Goal: Use online tool/utility: Utilize a website feature to perform a specific function

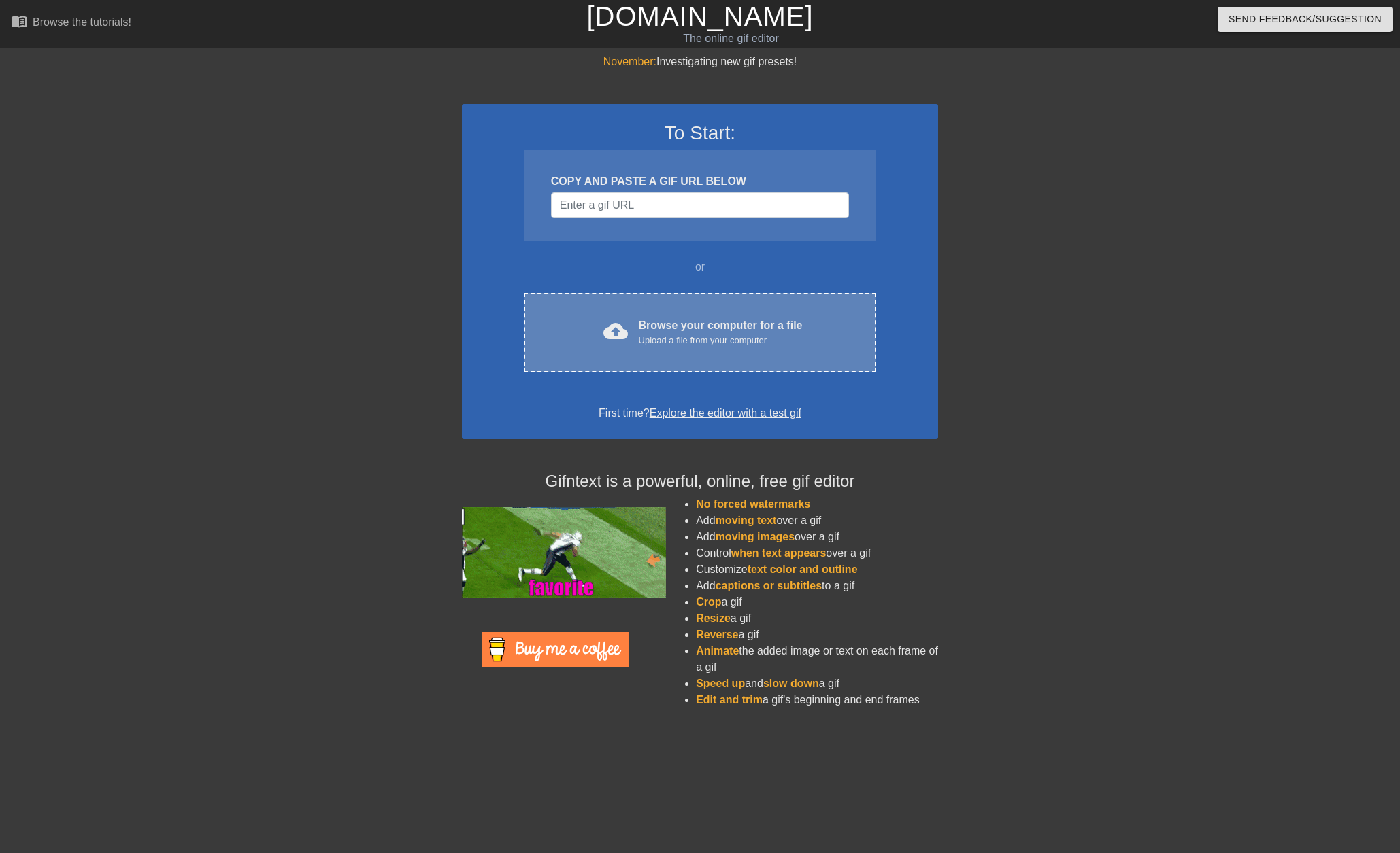
click at [668, 329] on div "Browse your computer for a file Upload a file from your computer" at bounding box center [721, 332] width 164 height 30
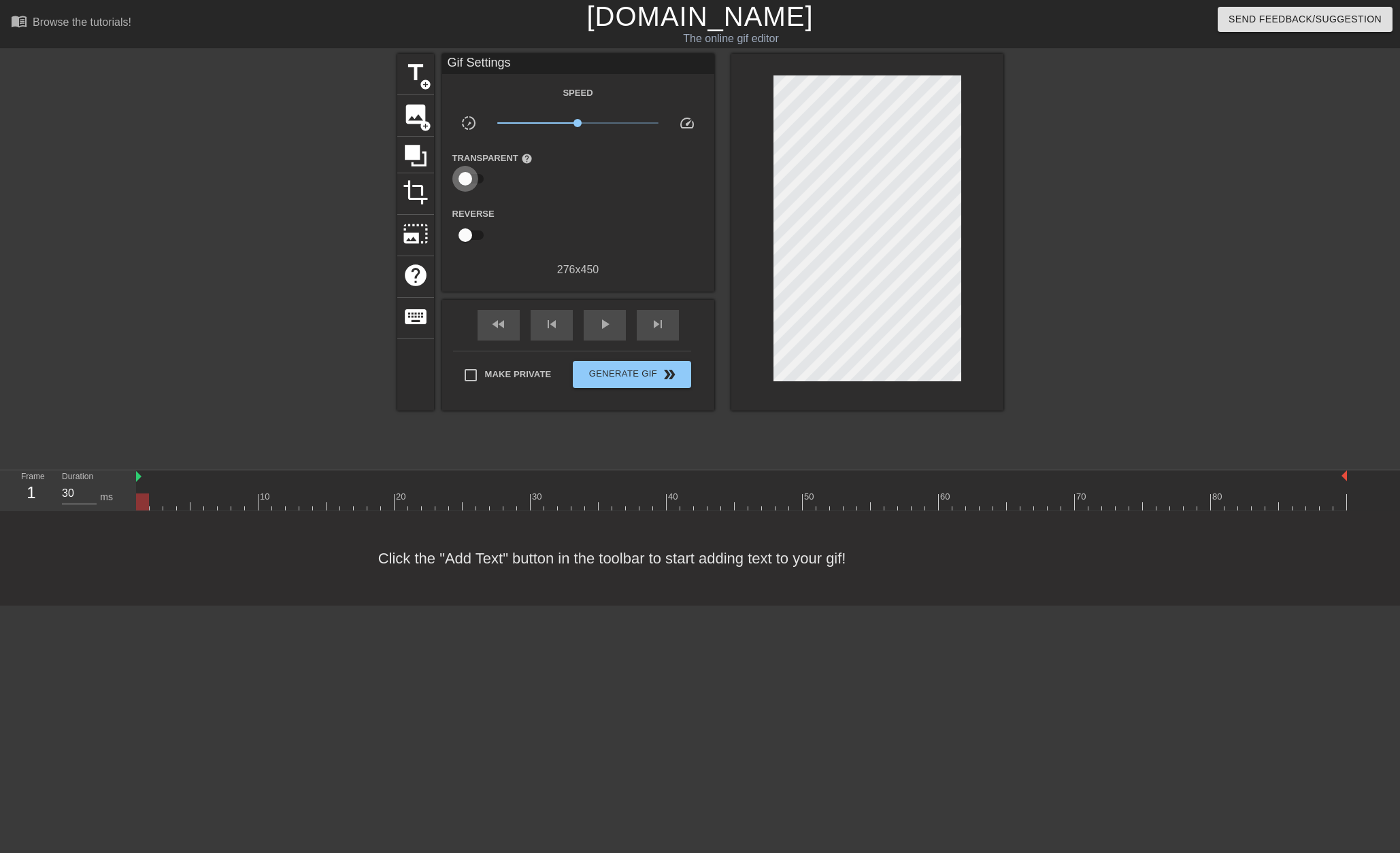
click at [474, 181] on input "checkbox" at bounding box center [464, 179] width 77 height 25
click at [474, 181] on input "checkbox" at bounding box center [477, 179] width 77 height 25
click at [474, 181] on input "checkbox" at bounding box center [464, 179] width 77 height 25
click at [470, 183] on input "checkbox" at bounding box center [477, 179] width 77 height 25
checkbox input "false"
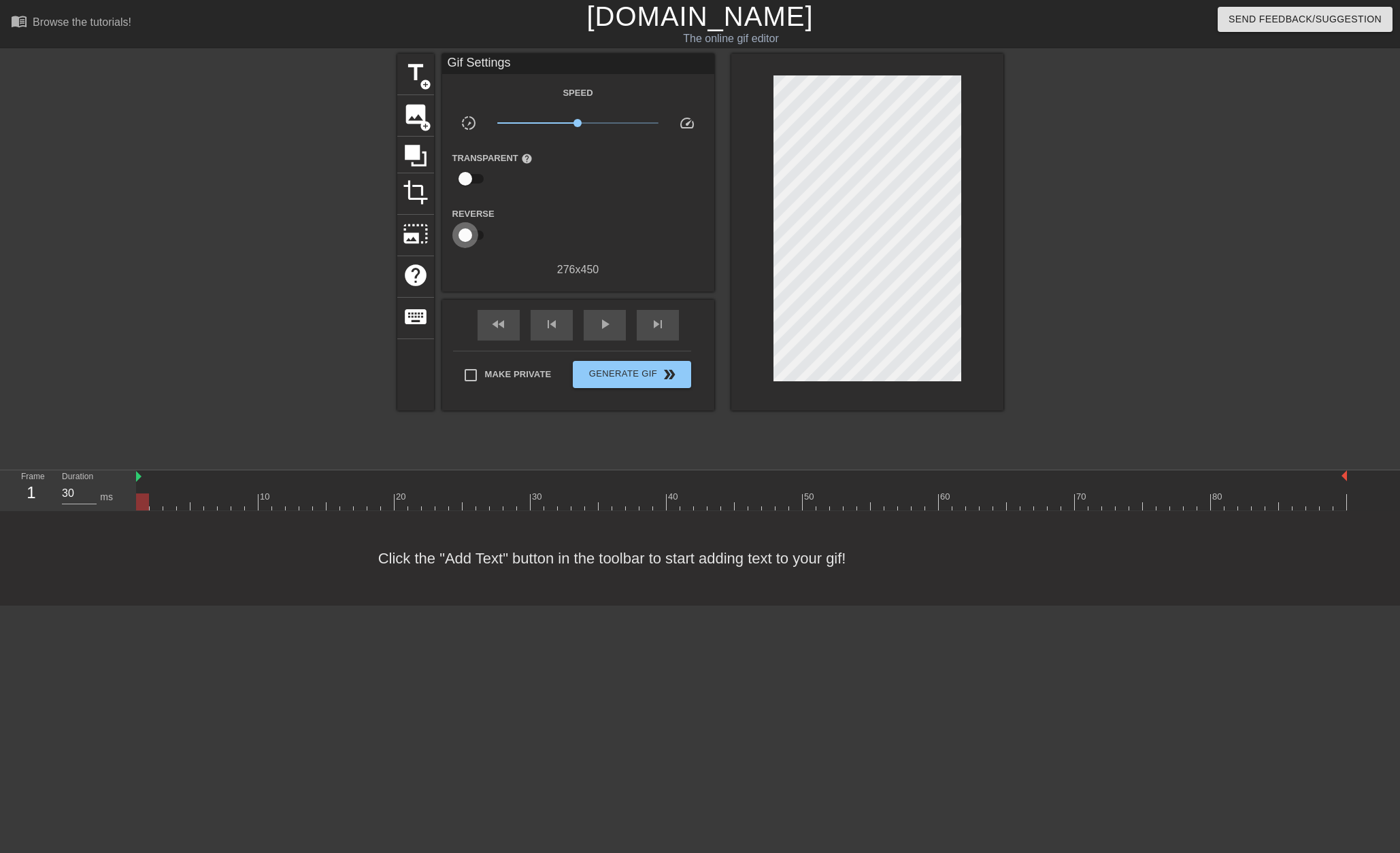
click at [470, 240] on input "checkbox" at bounding box center [464, 235] width 77 height 25
click at [470, 240] on input "checkbox" at bounding box center [477, 235] width 77 height 25
checkbox input "false"
click at [586, 312] on div "play_arrow" at bounding box center [604, 324] width 42 height 30
click at [592, 311] on div "pause" at bounding box center [604, 324] width 42 height 30
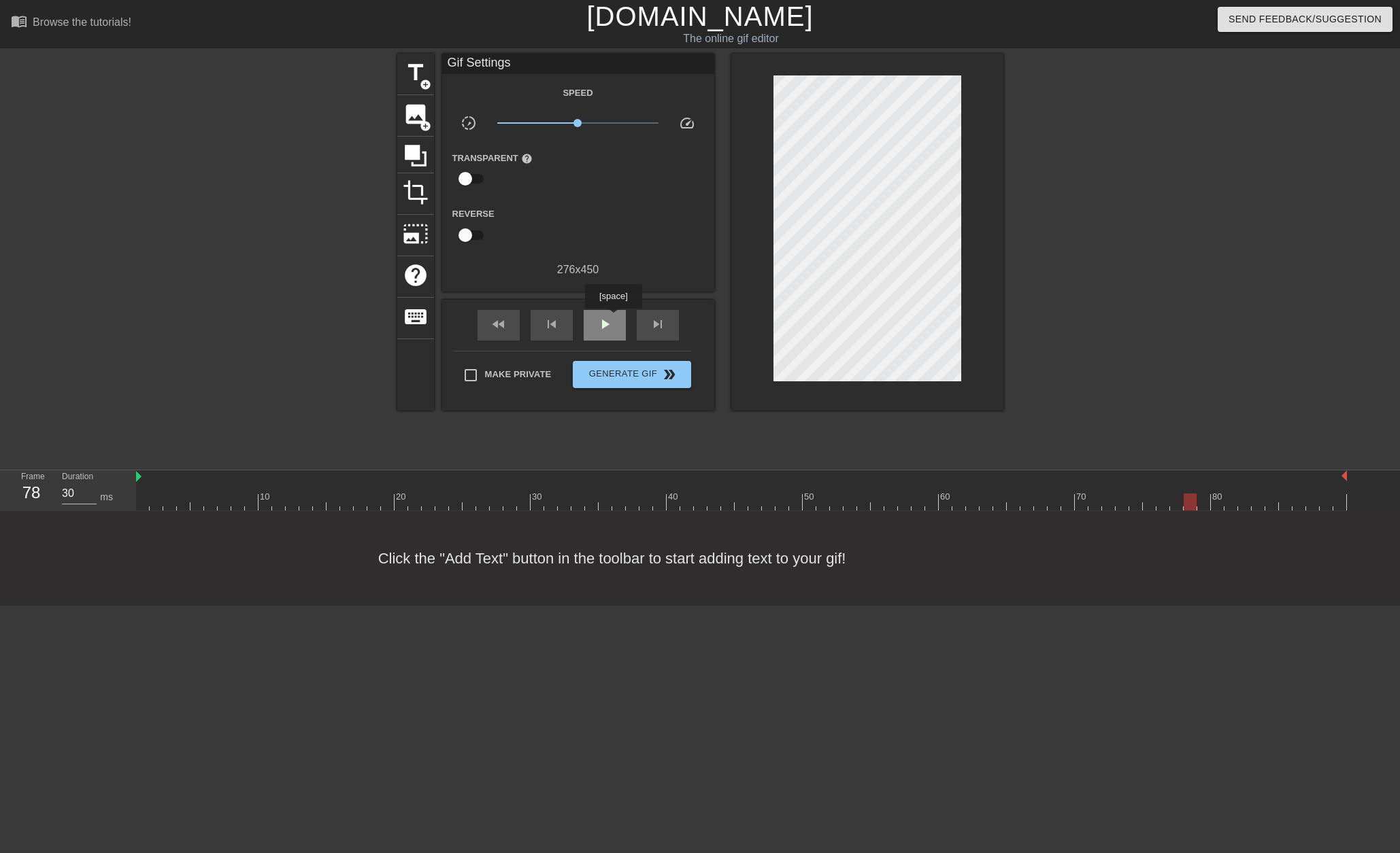
click at [612, 318] on span "play_arrow" at bounding box center [604, 324] width 17 height 17
click at [612, 318] on span "pause" at bounding box center [604, 324] width 17 height 17
click at [513, 325] on div "fast_rewind" at bounding box center [498, 324] width 42 height 30
click at [415, 133] on div "image add_circle" at bounding box center [416, 115] width 37 height 41
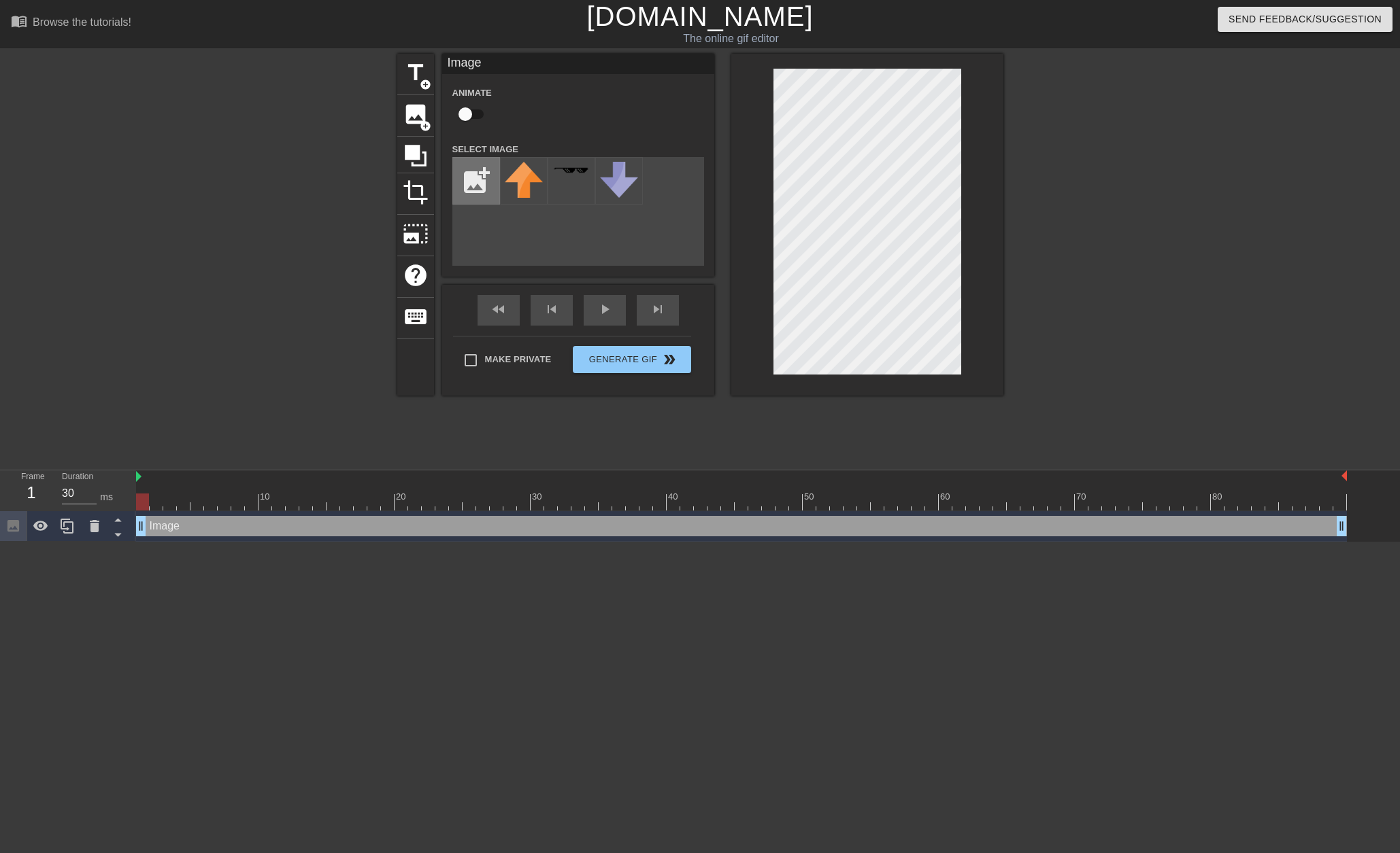
click at [473, 178] on input "file" at bounding box center [475, 180] width 46 height 46
type input "C:\fakepath\YKQT6UrTEkfzXdg8etAc_p-Photoroom.png"
click at [519, 188] on div at bounding box center [523, 181] width 48 height 48
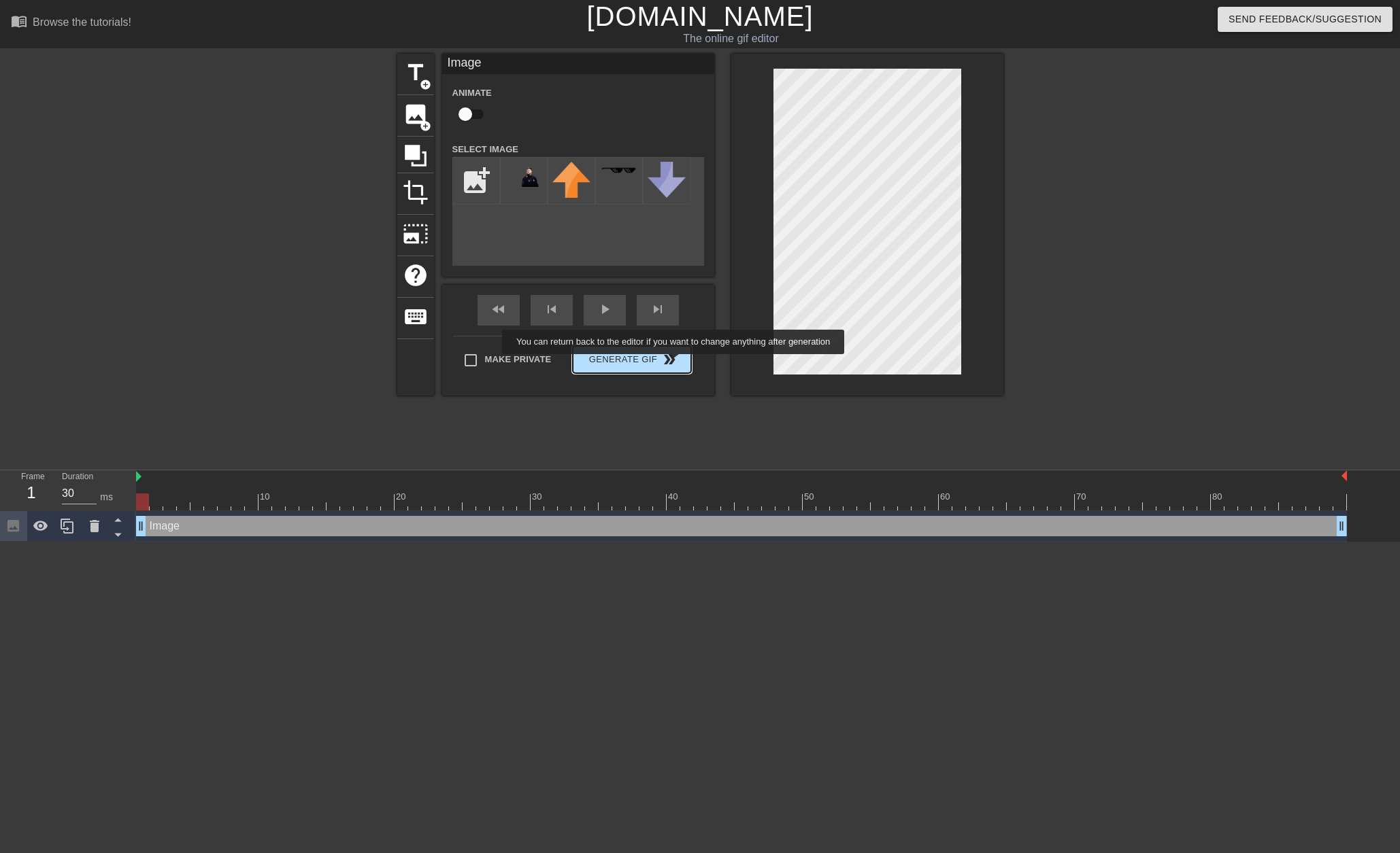
click at [675, 363] on button "Generate Gif double_arrow" at bounding box center [632, 360] width 117 height 27
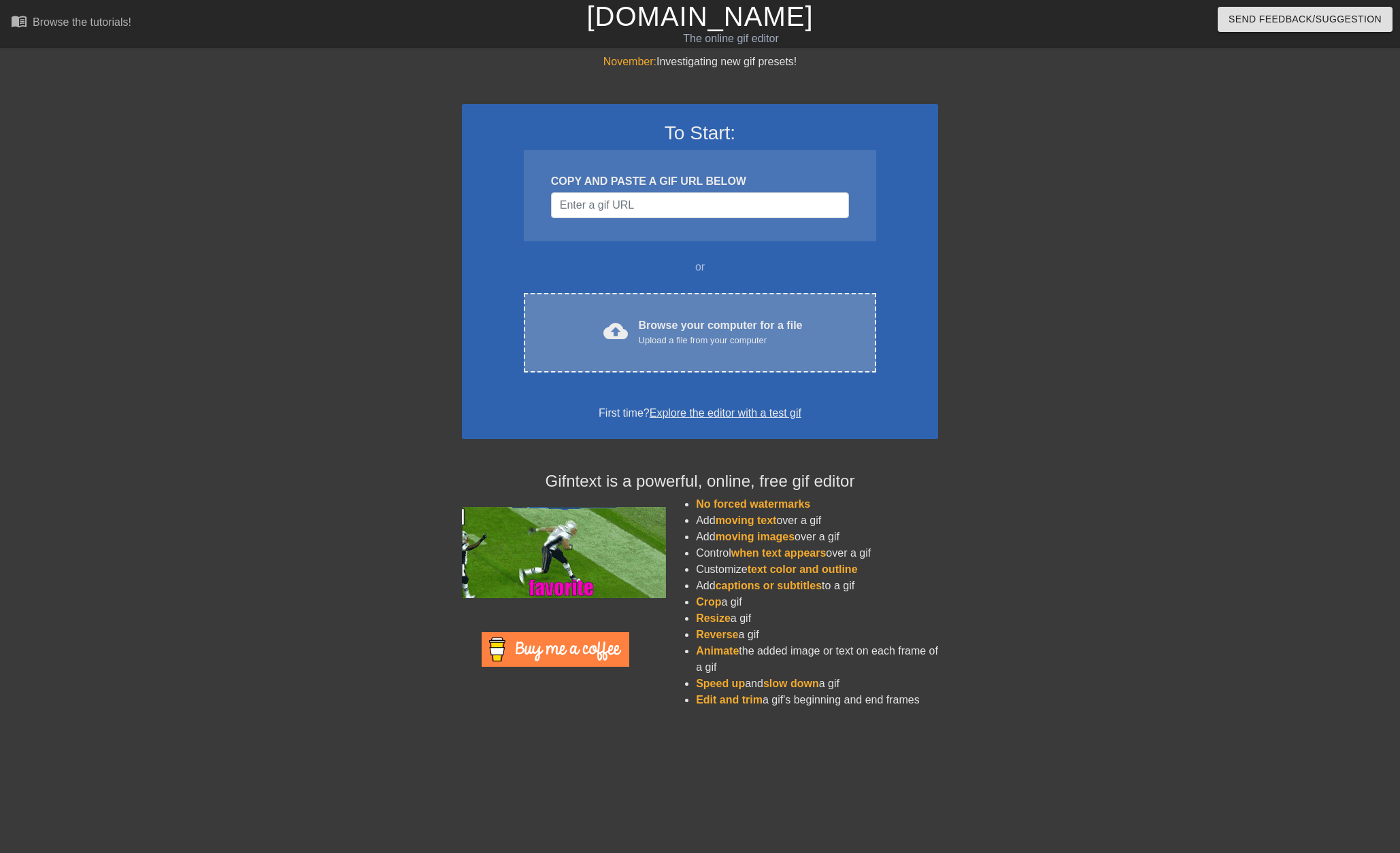
click at [703, 321] on div "Browse your computer for a file Upload a file from your computer" at bounding box center [721, 332] width 164 height 30
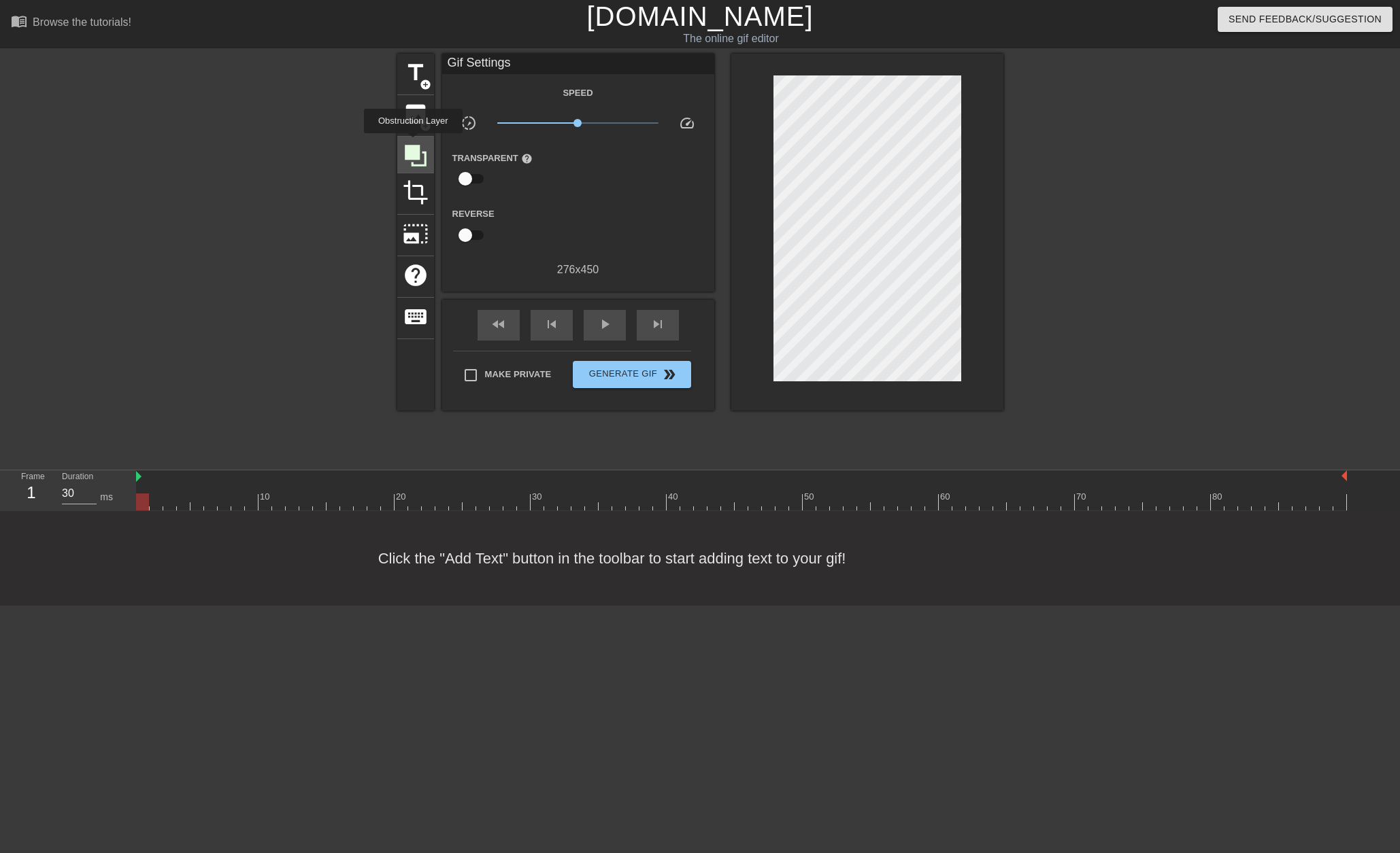
click at [413, 143] on icon at bounding box center [416, 155] width 25 height 25
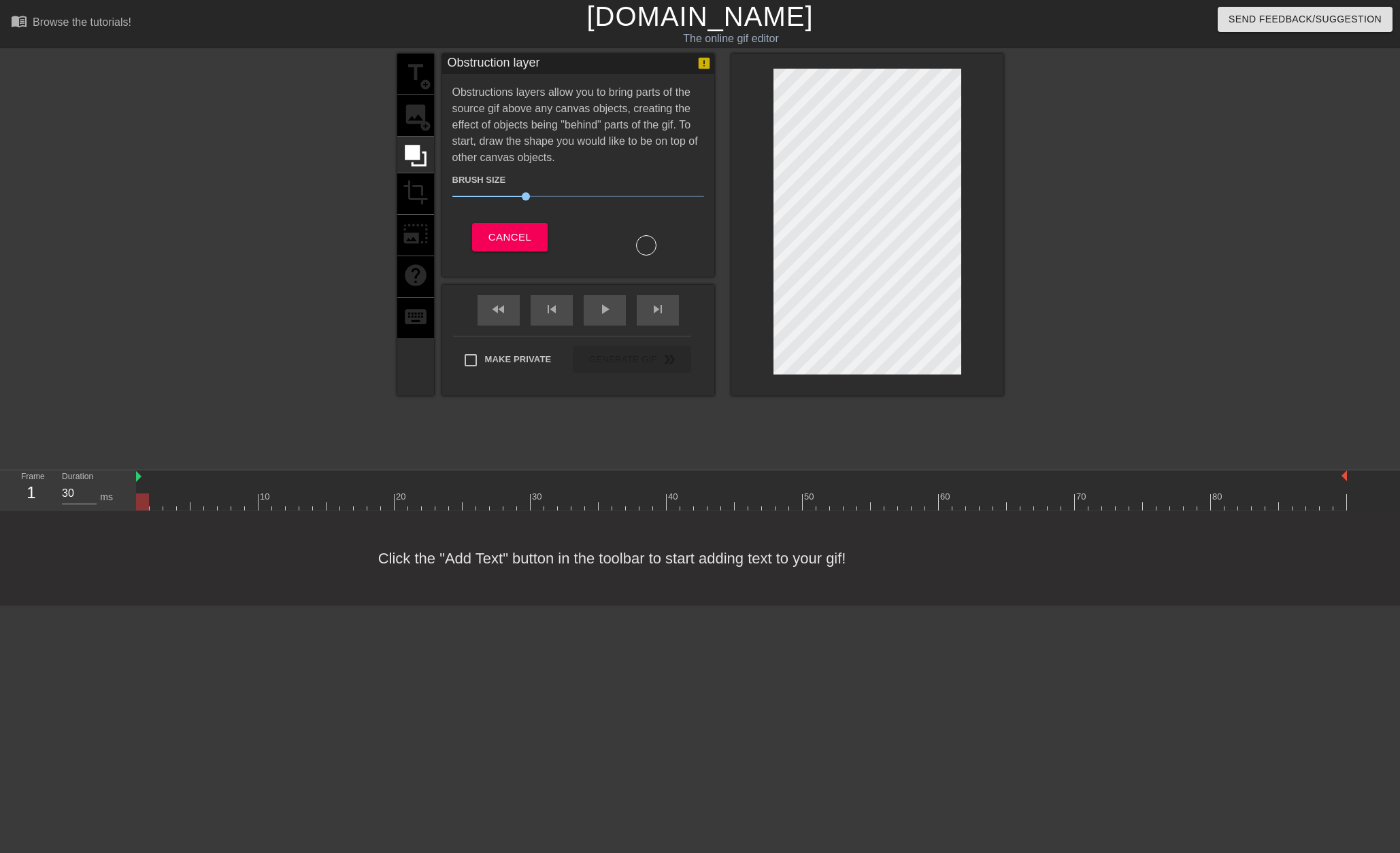
click at [416, 118] on div "title add_circle image add_circle crop photo_size_select_large help keyboard" at bounding box center [416, 225] width 37 height 342
click at [491, 226] on button "Cancel" at bounding box center [509, 236] width 75 height 28
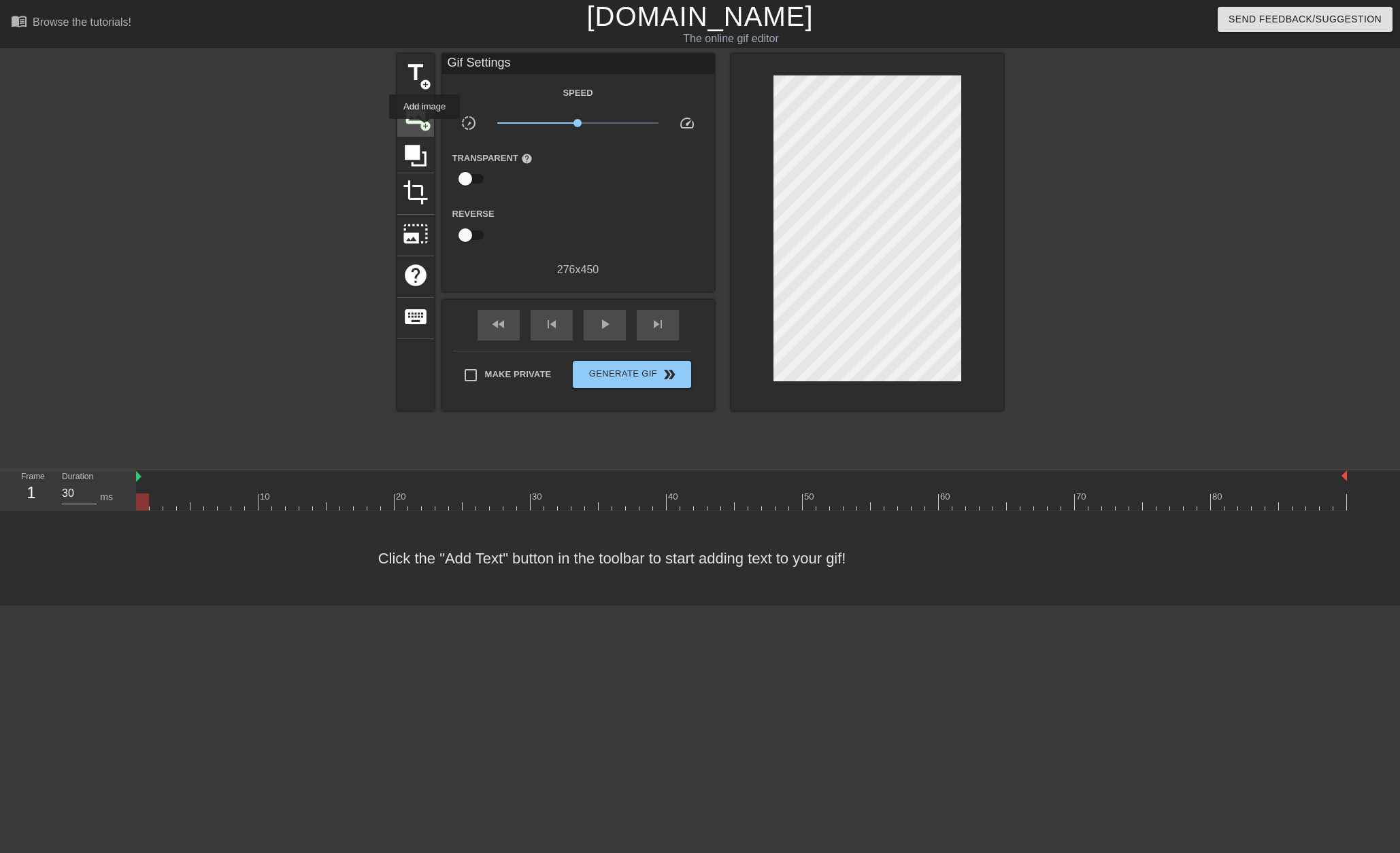
click at [424, 129] on span "add_circle" at bounding box center [425, 126] width 12 height 12
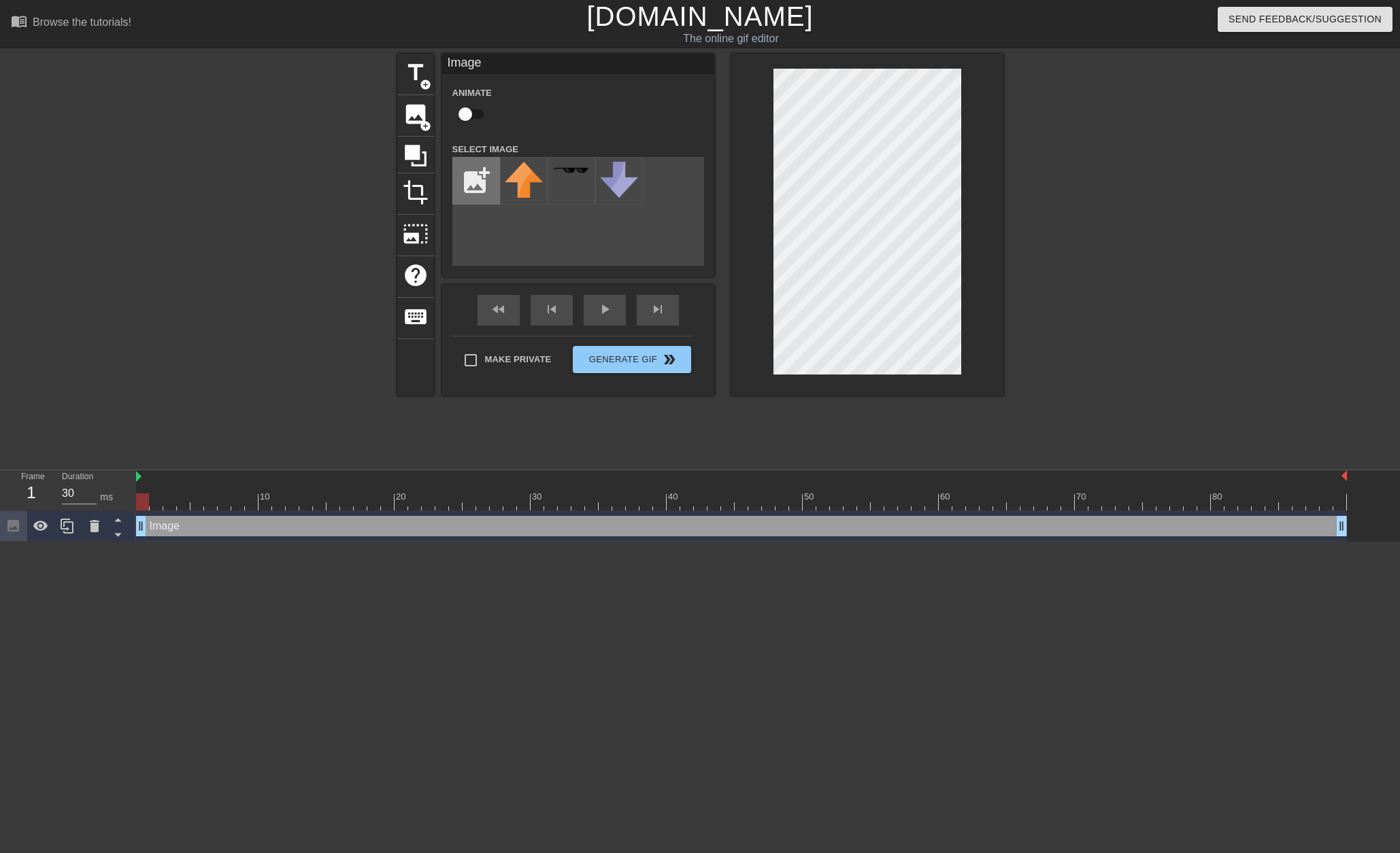
click at [485, 186] on input "file" at bounding box center [475, 180] width 46 height 46
type input "C:\fakepath\YKQT6UrTEkfzXdg8etAc_p-Photoroom.png"
click at [522, 185] on img at bounding box center [523, 175] width 38 height 25
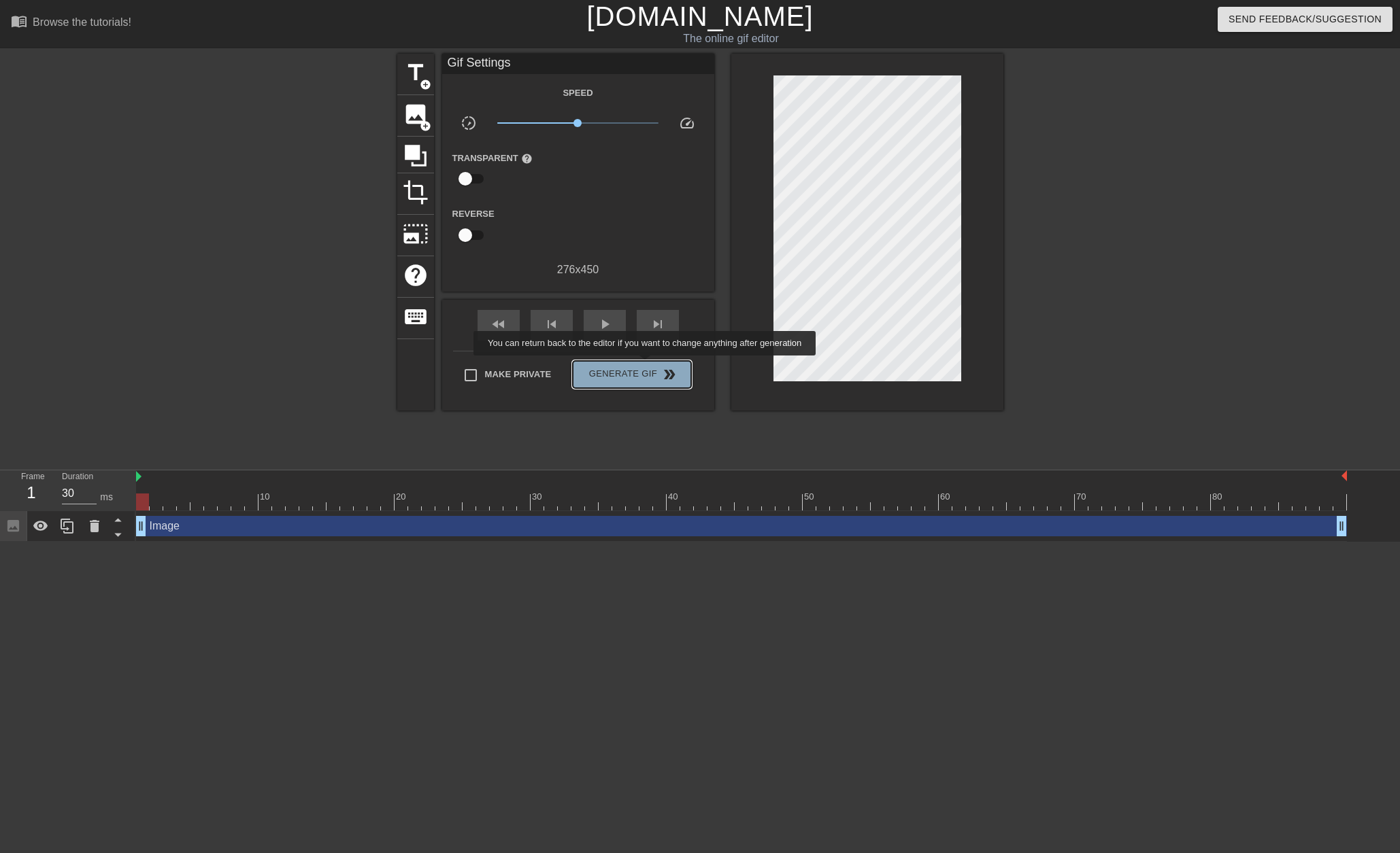
click at [646, 366] on span "Generate Gif double_arrow" at bounding box center [631, 374] width 107 height 17
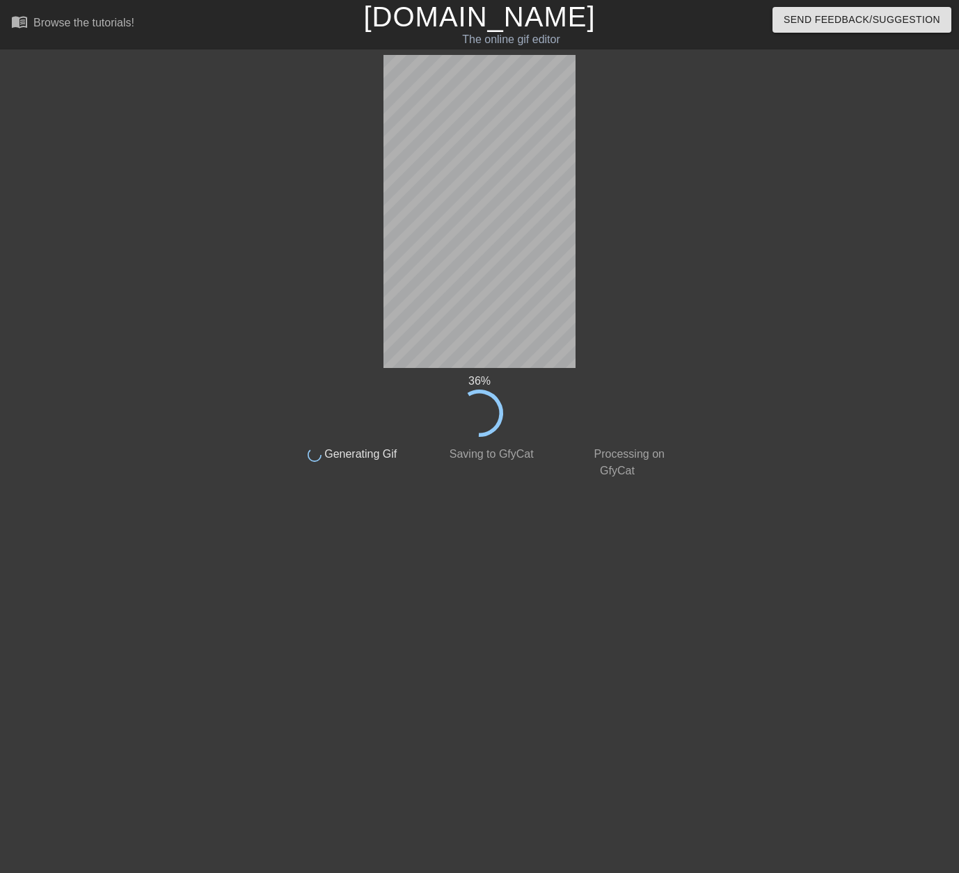
click at [843, 486] on html "menu_book Browse the tutorials! Gifntext.com The online gif editor Send Feedbac…" at bounding box center [479, 243] width 959 height 486
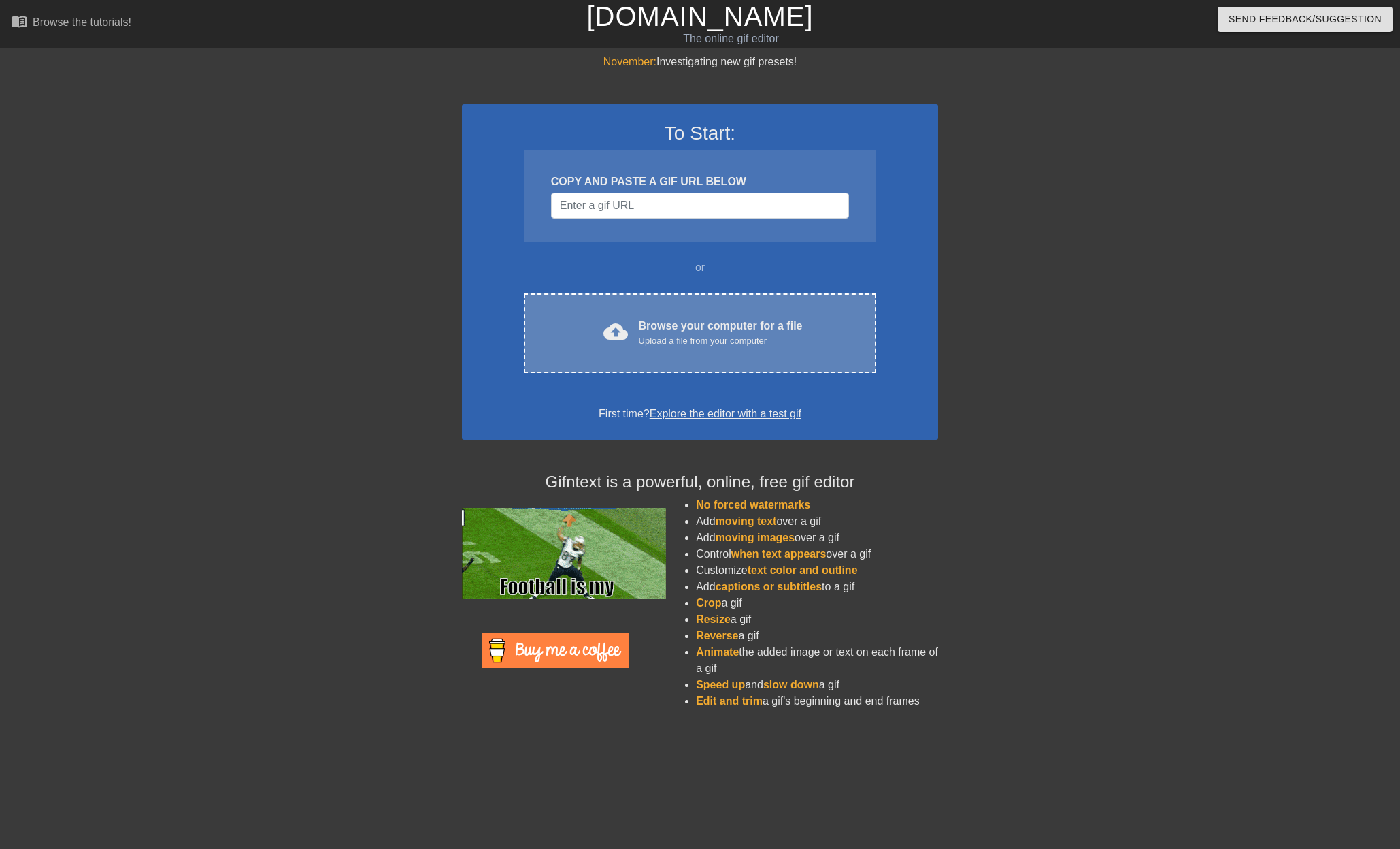
click at [703, 327] on div "Browse your computer for a file Upload a file from your computer" at bounding box center [721, 333] width 164 height 30
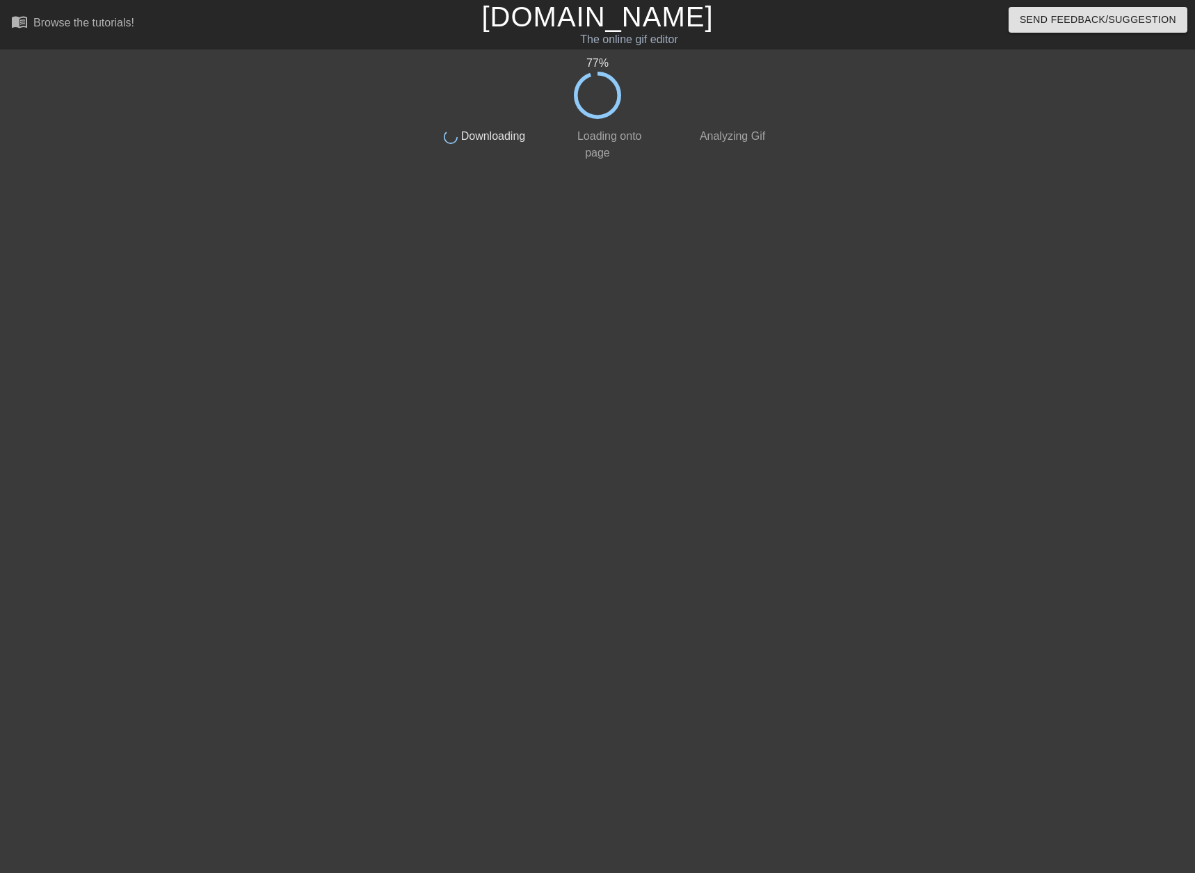
click at [266, 98] on div at bounding box center [302, 263] width 209 height 417
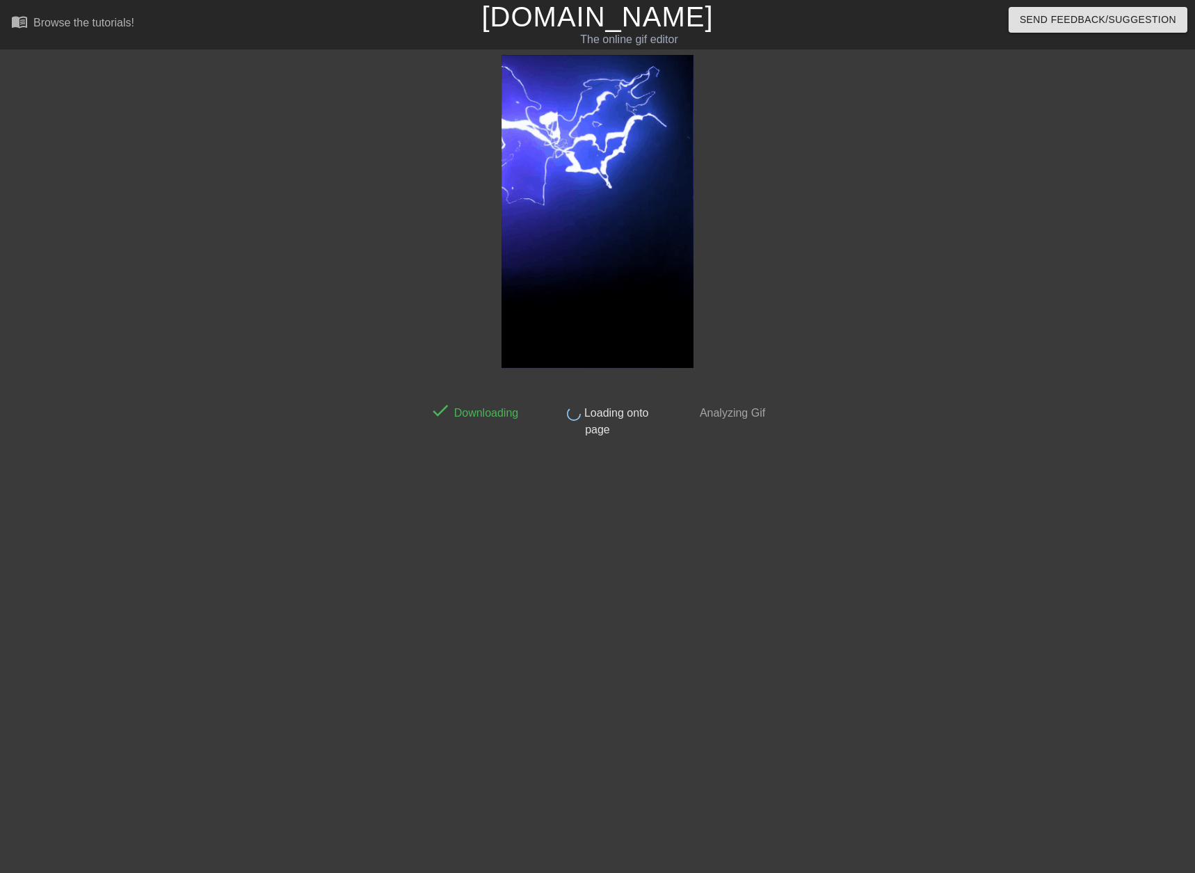
click at [331, 221] on div at bounding box center [302, 263] width 209 height 417
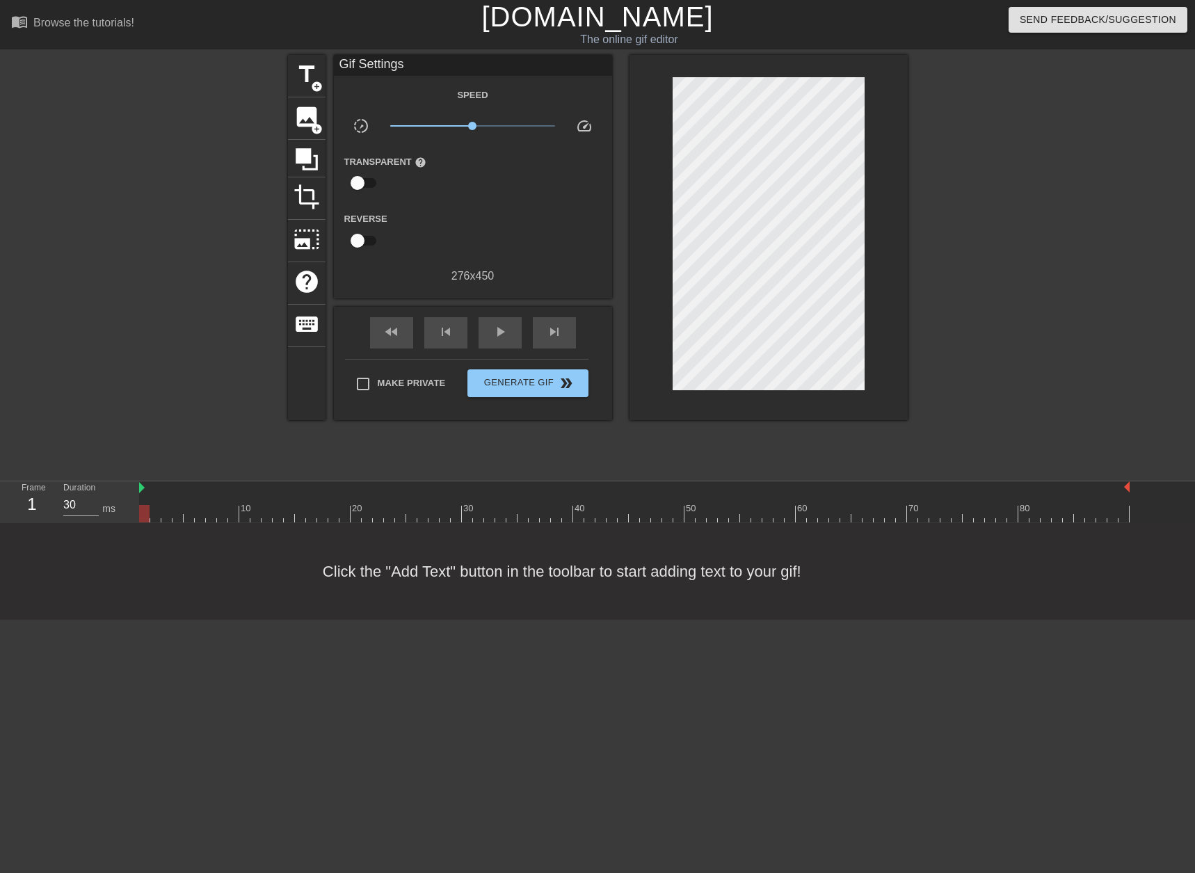
click at [379, 620] on html "menu_book Browse the tutorials! [DOMAIN_NAME] The online gif editor Send Feedba…" at bounding box center [597, 310] width 1195 height 620
click at [308, 125] on span "image" at bounding box center [307, 117] width 26 height 26
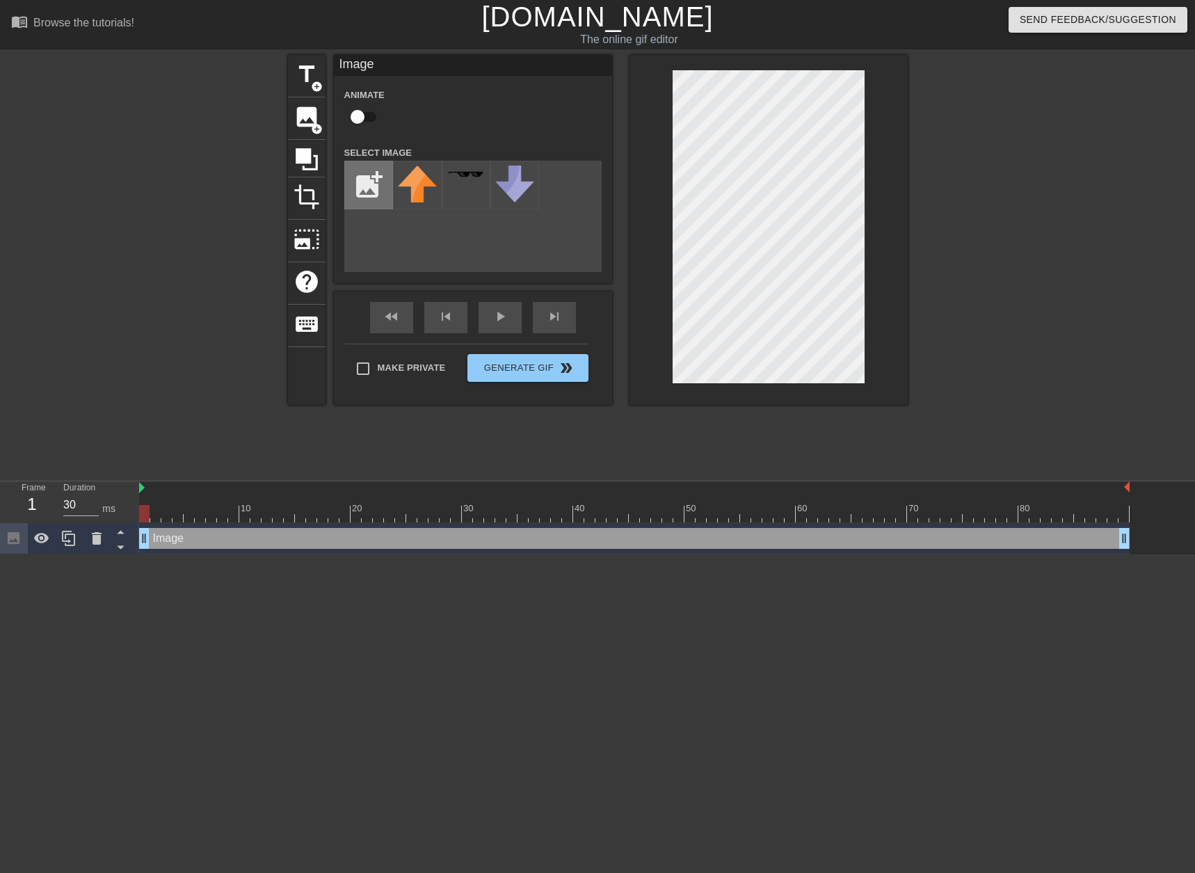
click at [383, 180] on input "file" at bounding box center [368, 184] width 47 height 47
type input "C:\fakepath\YKQT6UrTEkfzXdg8etAc_p-Photoroom.png"
click at [432, 198] on div at bounding box center [417, 185] width 49 height 49
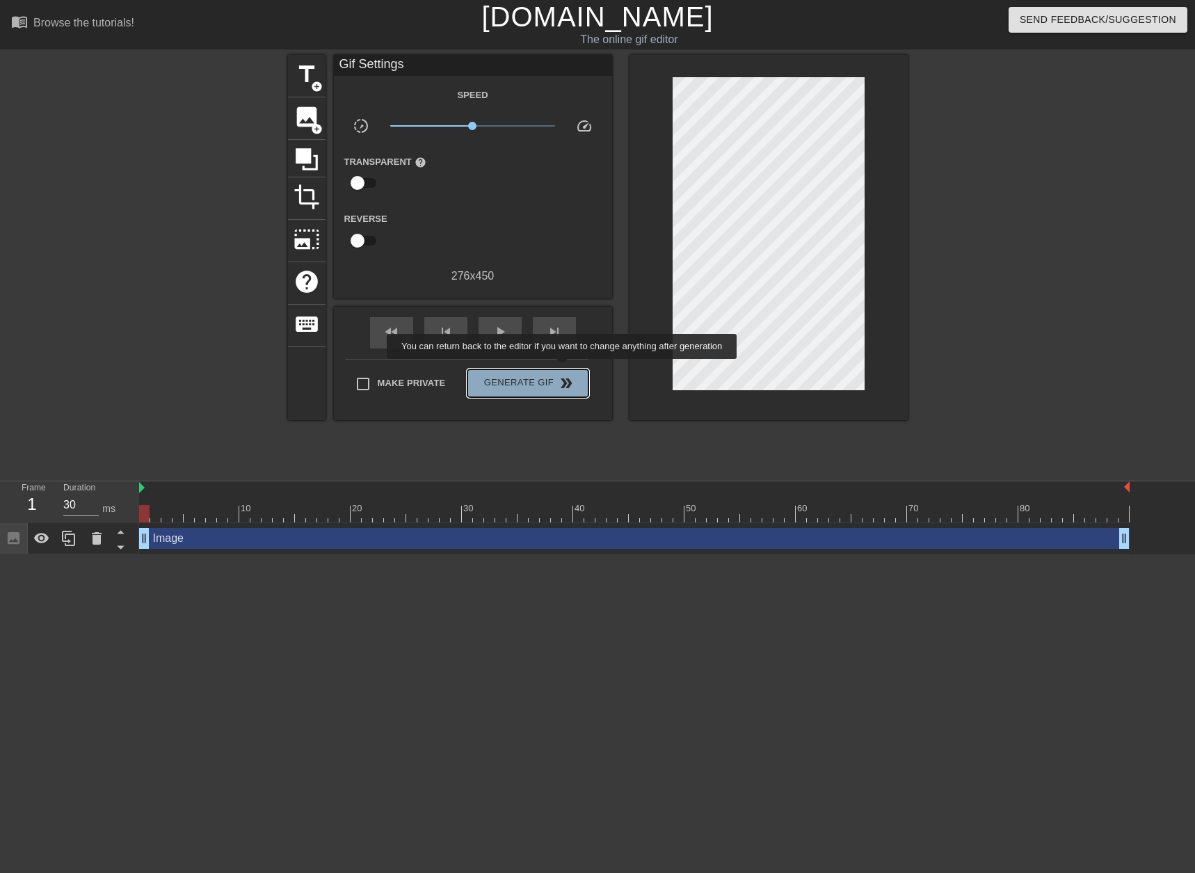
click at [564, 369] on button "Generate Gif double_arrow" at bounding box center [528, 383] width 120 height 28
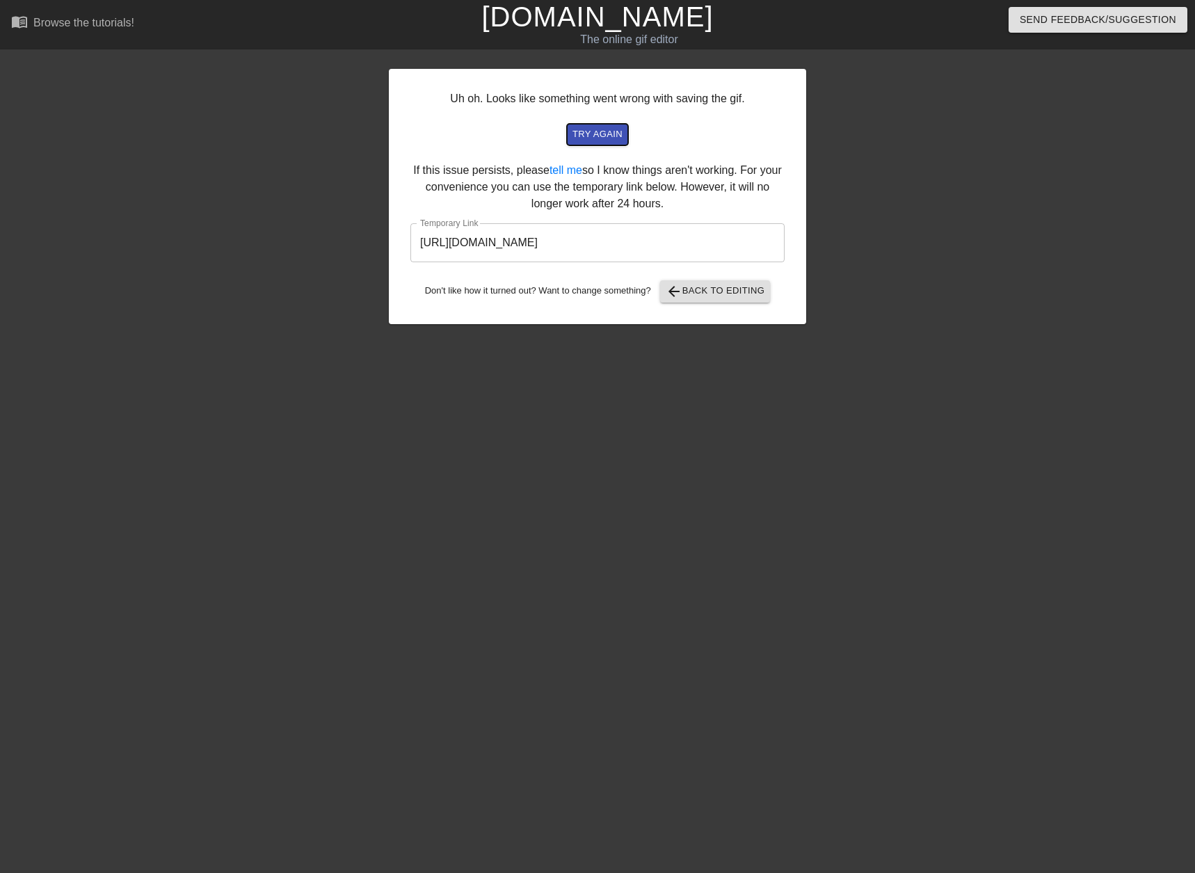
click at [610, 141] on span "try again" at bounding box center [598, 135] width 50 height 16
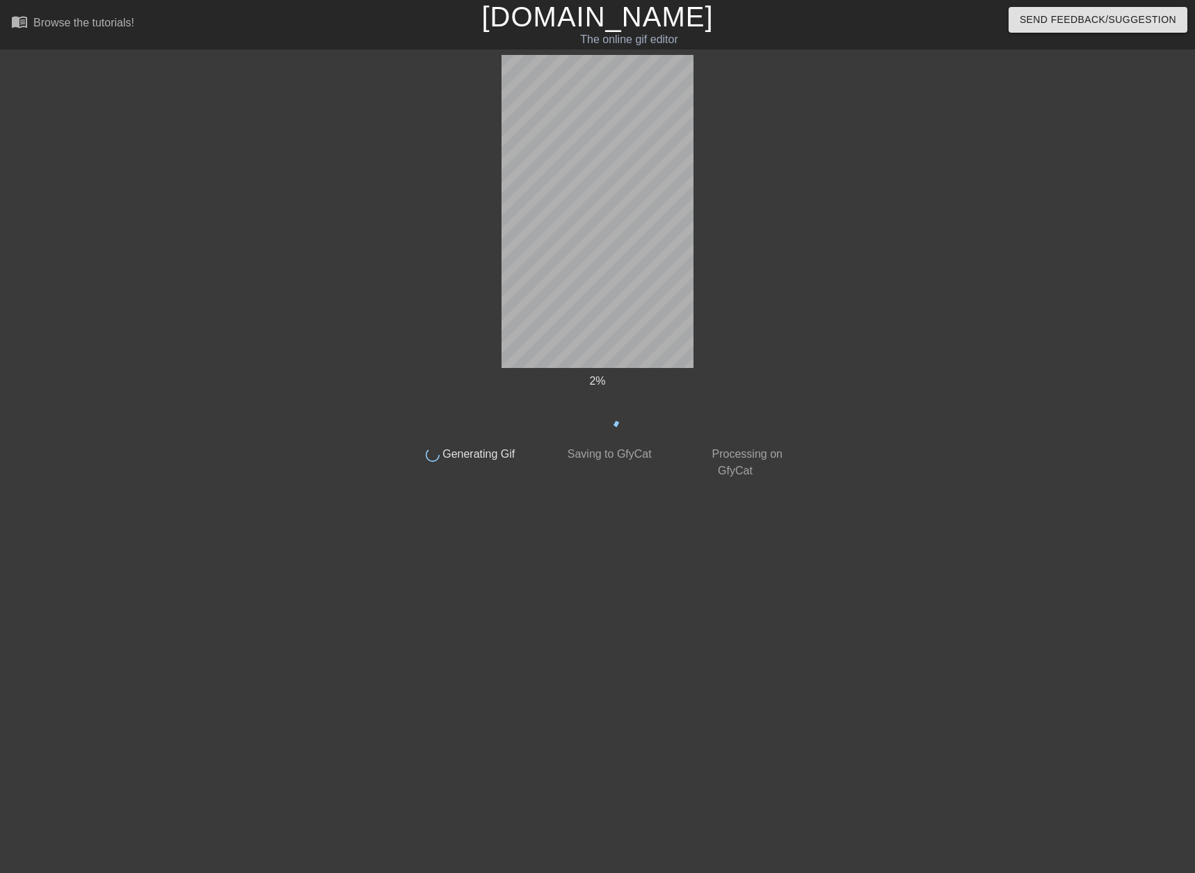
click at [287, 103] on div at bounding box center [280, 263] width 209 height 417
click at [231, 486] on html "menu_book Browse the tutorials! [DOMAIN_NAME] The online gif editor Send Feedba…" at bounding box center [597, 243] width 1195 height 486
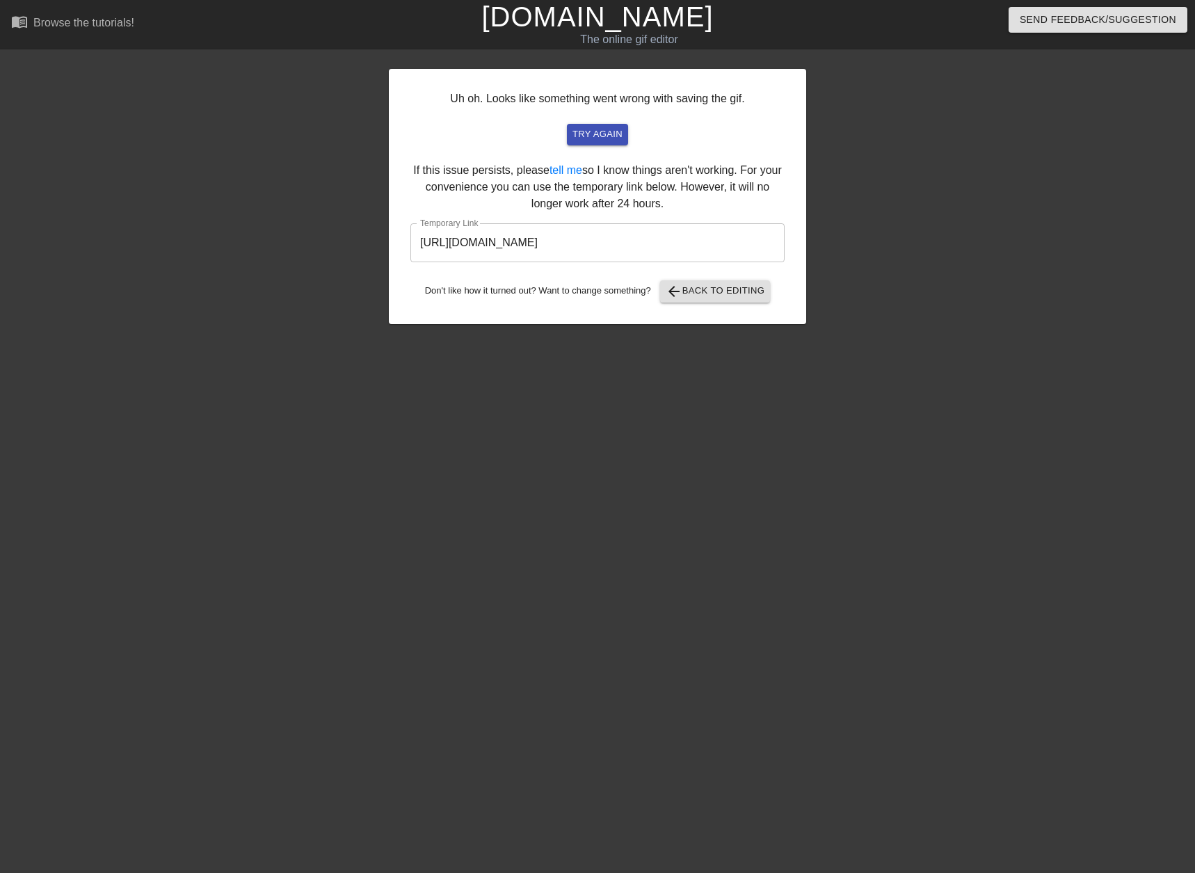
click at [623, 235] on input "[URL][DOMAIN_NAME]" at bounding box center [598, 242] width 374 height 39
click at [623, 235] on input "https://www.gifntext.com/temp_generations/ewrk6wGJ.gif" at bounding box center [598, 242] width 374 height 39
